Goal: Entertainment & Leisure: Consume media (video, audio)

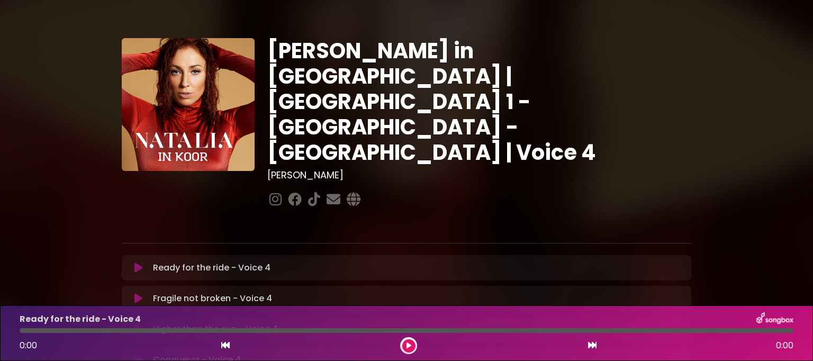
click at [135, 263] on icon at bounding box center [138, 268] width 8 height 11
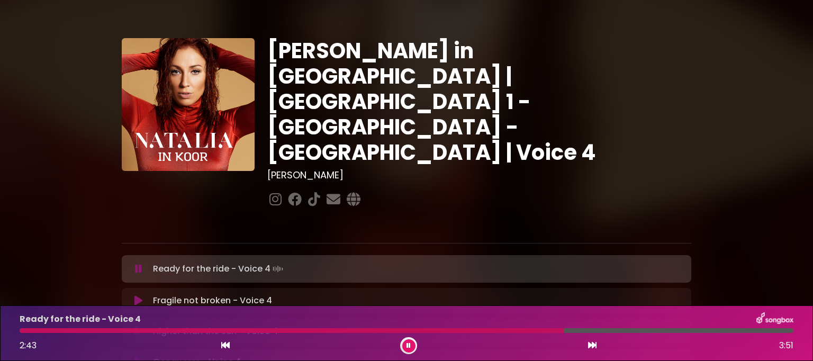
click at [513, 330] on div at bounding box center [292, 330] width 544 height 5
drag, startPoint x: 360, startPoint y: 393, endPoint x: 633, endPoint y: 164, distance: 356.5
click at [633, 164] on div "[PERSON_NAME] in [GEOGRAPHIC_DATA] | [GEOGRAPHIC_DATA] 1 - [GEOGRAPHIC_DATA] - …" at bounding box center [479, 124] width 437 height 172
click at [406, 347] on icon at bounding box center [408, 345] width 4 height 6
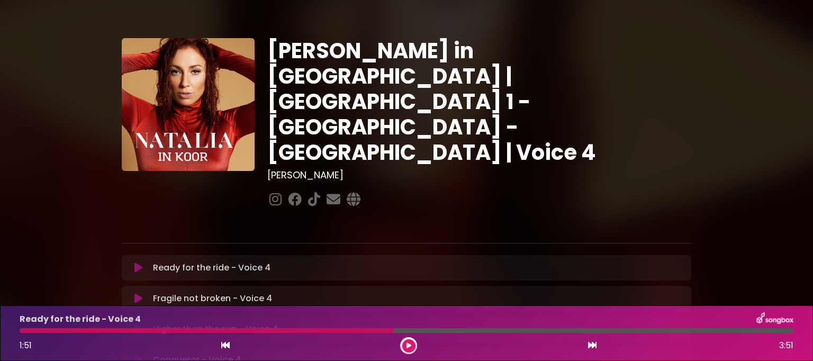
click at [407, 344] on icon at bounding box center [408, 345] width 5 height 6
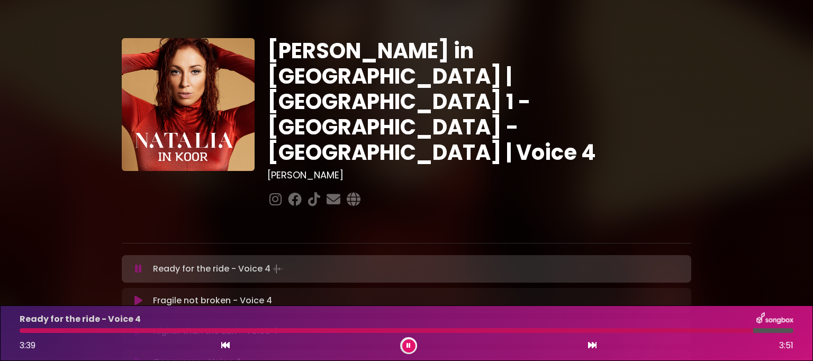
click at [404, 347] on button at bounding box center [408, 345] width 13 height 13
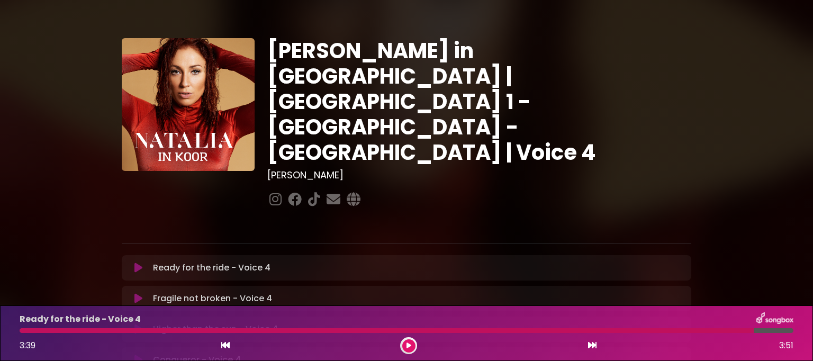
click at [140, 324] on icon at bounding box center [138, 329] width 8 height 11
click at [410, 342] on icon at bounding box center [408, 345] width 4 height 6
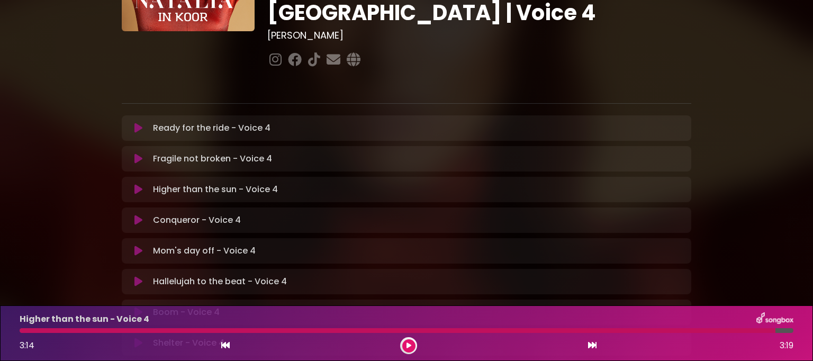
scroll to position [159, 0]
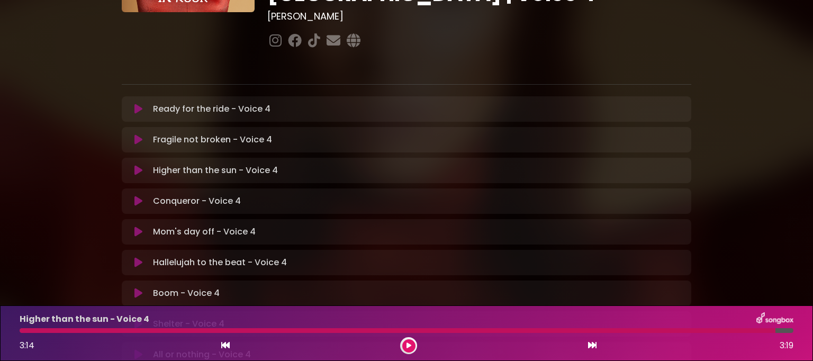
click at [140, 227] on icon at bounding box center [138, 232] width 8 height 11
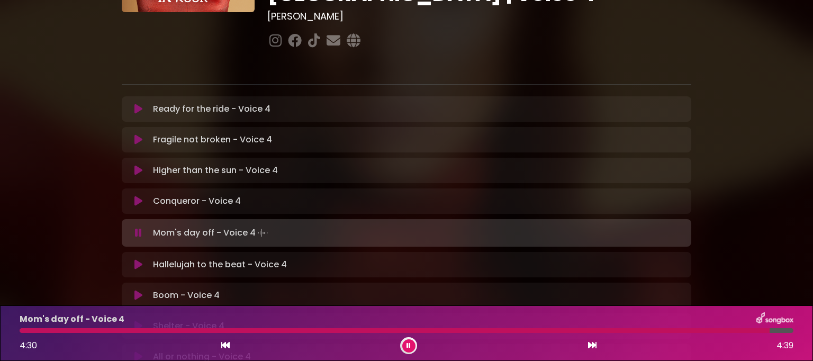
click at [409, 353] on div at bounding box center [408, 345] width 17 height 17
click at [409, 343] on icon at bounding box center [408, 345] width 4 height 6
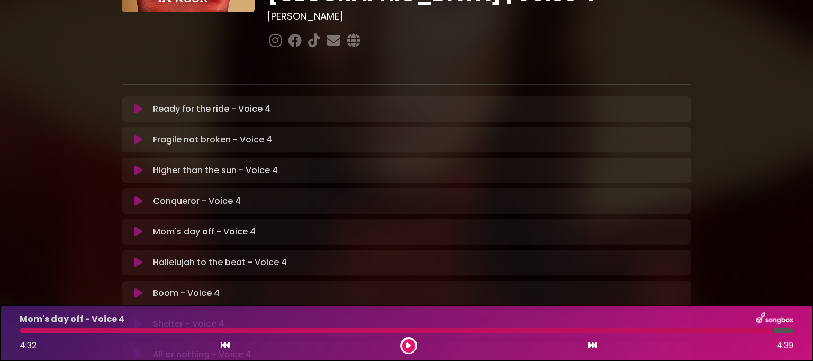
click at [134, 257] on icon at bounding box center [138, 262] width 8 height 11
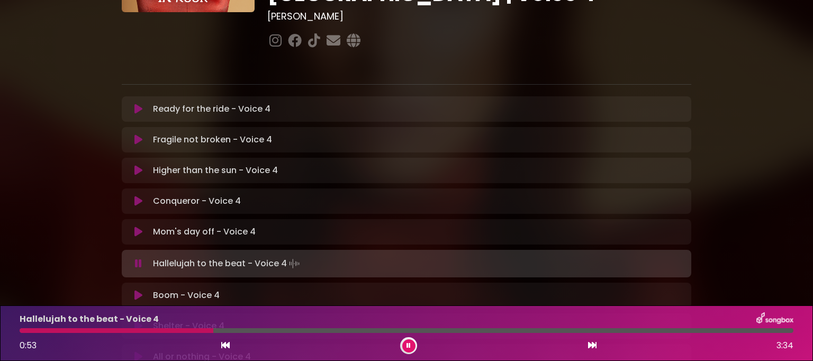
click at [412, 342] on button at bounding box center [408, 345] width 13 height 13
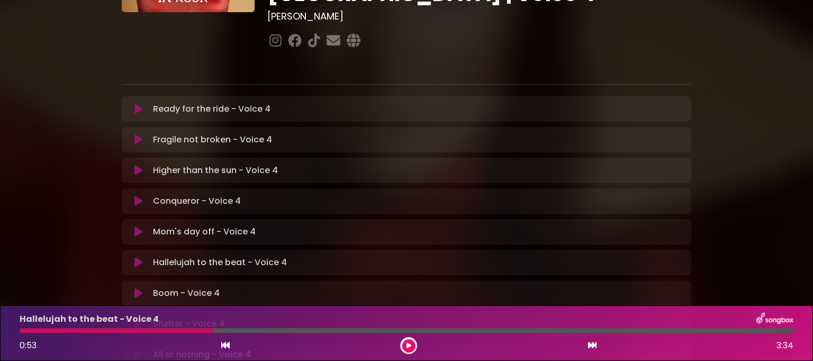
click at [23, 332] on div at bounding box center [117, 330] width 194 height 5
click at [27, 331] on div at bounding box center [117, 330] width 194 height 5
click at [28, 331] on div at bounding box center [117, 330] width 194 height 5
click at [27, 330] on div at bounding box center [117, 330] width 194 height 5
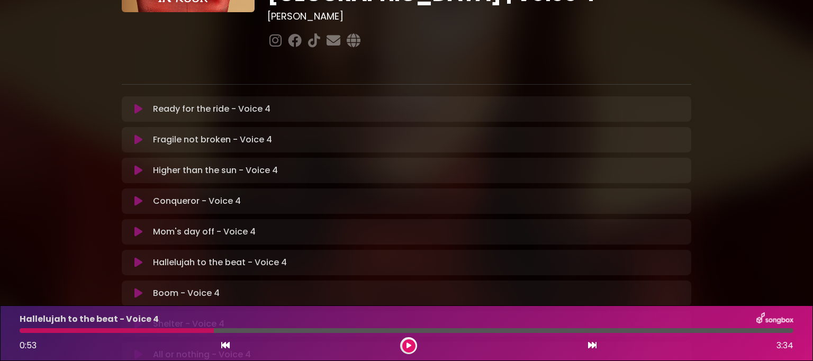
click at [25, 330] on div at bounding box center [117, 330] width 194 height 5
click at [25, 329] on div at bounding box center [117, 330] width 194 height 5
click at [135, 328] on div "Hallelujah to the beat - Voice 4 0:53 3:34" at bounding box center [406, 333] width 786 height 42
click at [132, 330] on div at bounding box center [117, 330] width 194 height 5
click at [404, 343] on button at bounding box center [408, 345] width 13 height 13
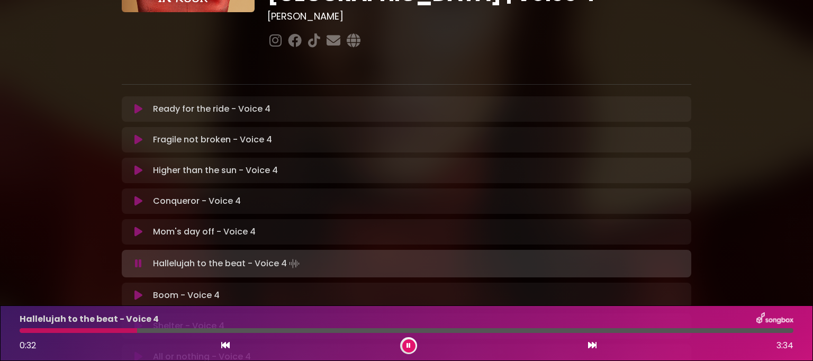
click at [21, 330] on div at bounding box center [78, 330] width 117 height 5
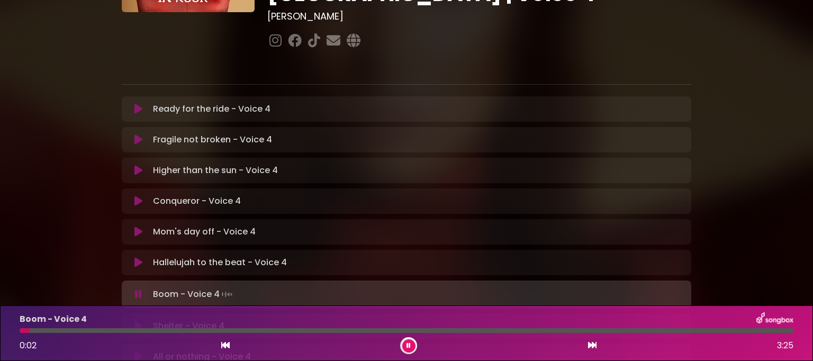
click at [412, 347] on button at bounding box center [408, 345] width 13 height 13
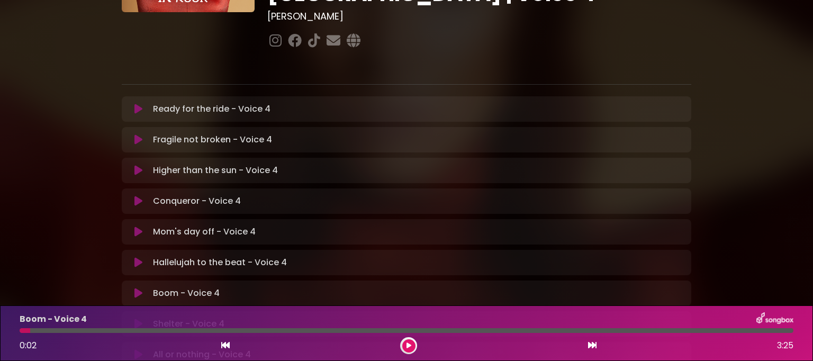
scroll to position [265, 0]
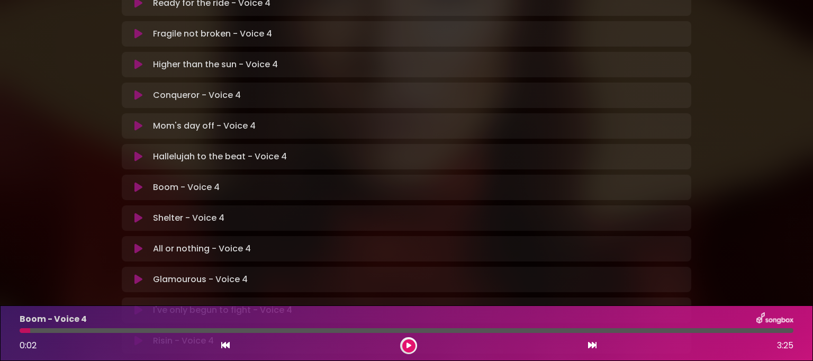
click at [137, 274] on icon at bounding box center [138, 279] width 8 height 11
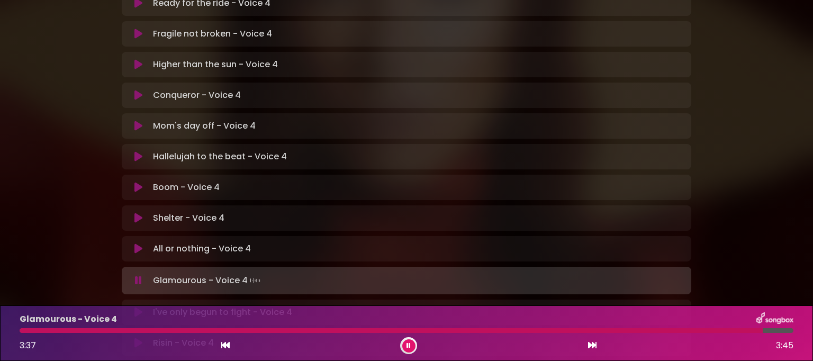
click at [406, 350] on button at bounding box center [408, 345] width 13 height 13
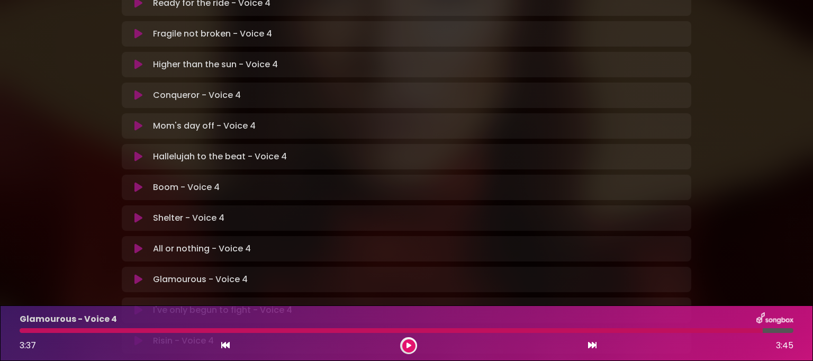
click at [138, 305] on icon at bounding box center [138, 310] width 8 height 11
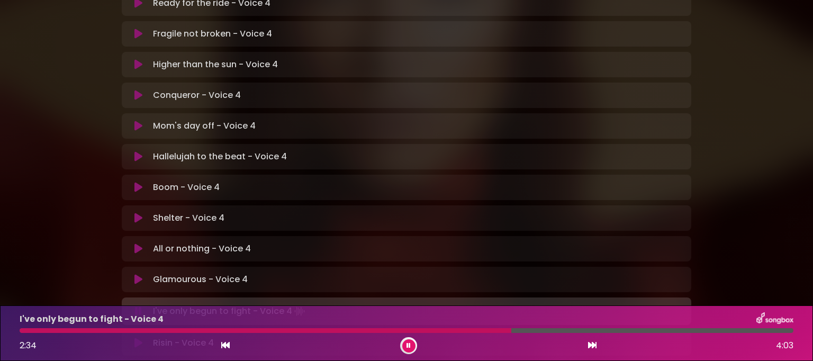
click at [479, 330] on div at bounding box center [266, 330] width 492 height 5
click at [415, 349] on div at bounding box center [408, 345] width 17 height 17
click at [406, 348] on icon at bounding box center [408, 345] width 4 height 6
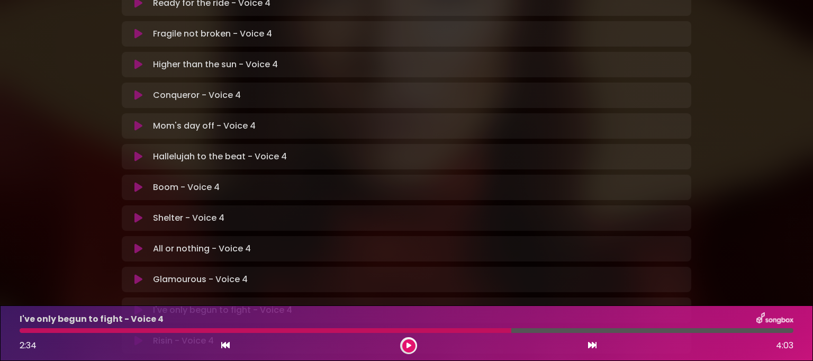
click at [473, 332] on div at bounding box center [266, 330] width 492 height 5
click at [473, 333] on div "I've only begun to fight - Voice 4 2:34 4:03" at bounding box center [406, 333] width 786 height 42
click at [413, 343] on button at bounding box center [408, 345] width 13 height 13
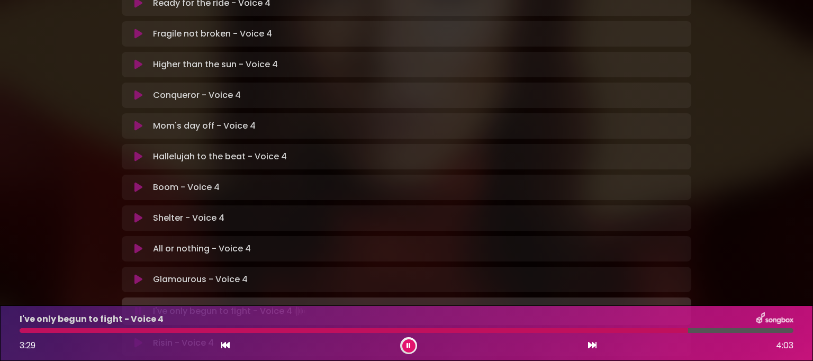
click at [403, 341] on button at bounding box center [408, 345] width 13 height 13
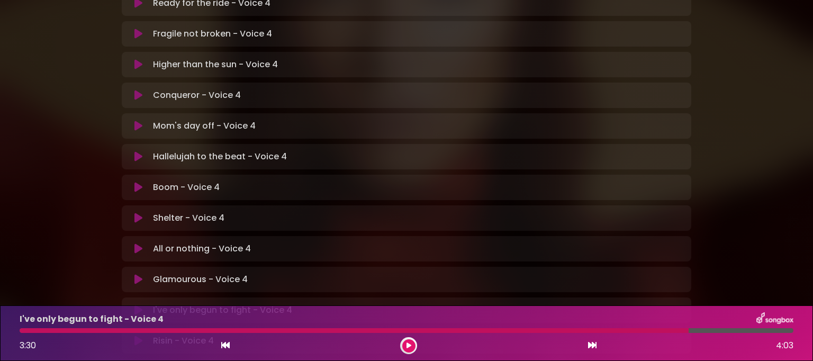
click at [647, 327] on div "I've only begun to fight - Voice 4 3:30 4:03" at bounding box center [406, 333] width 786 height 42
click at [635, 332] on div at bounding box center [354, 330] width 669 height 5
click at [411, 348] on button at bounding box center [408, 345] width 13 height 13
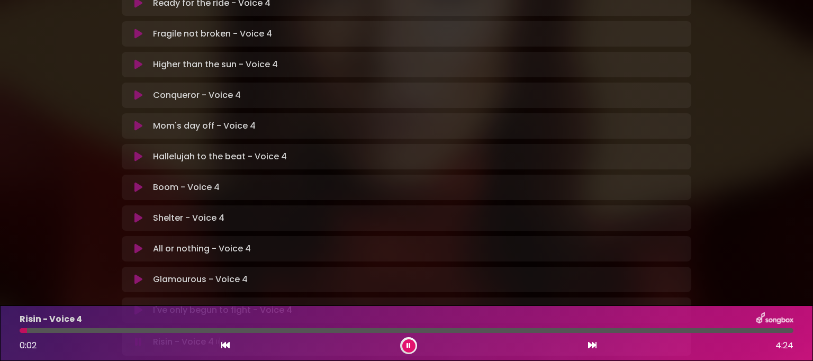
click at [411, 347] on button at bounding box center [408, 345] width 13 height 13
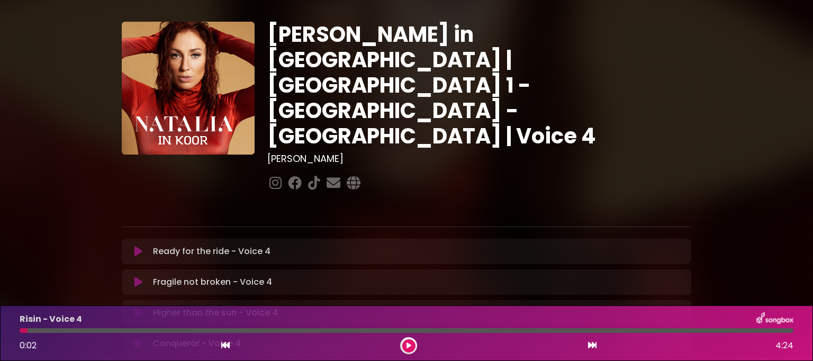
scroll to position [0, 0]
